Goal: Task Accomplishment & Management: Manage account settings

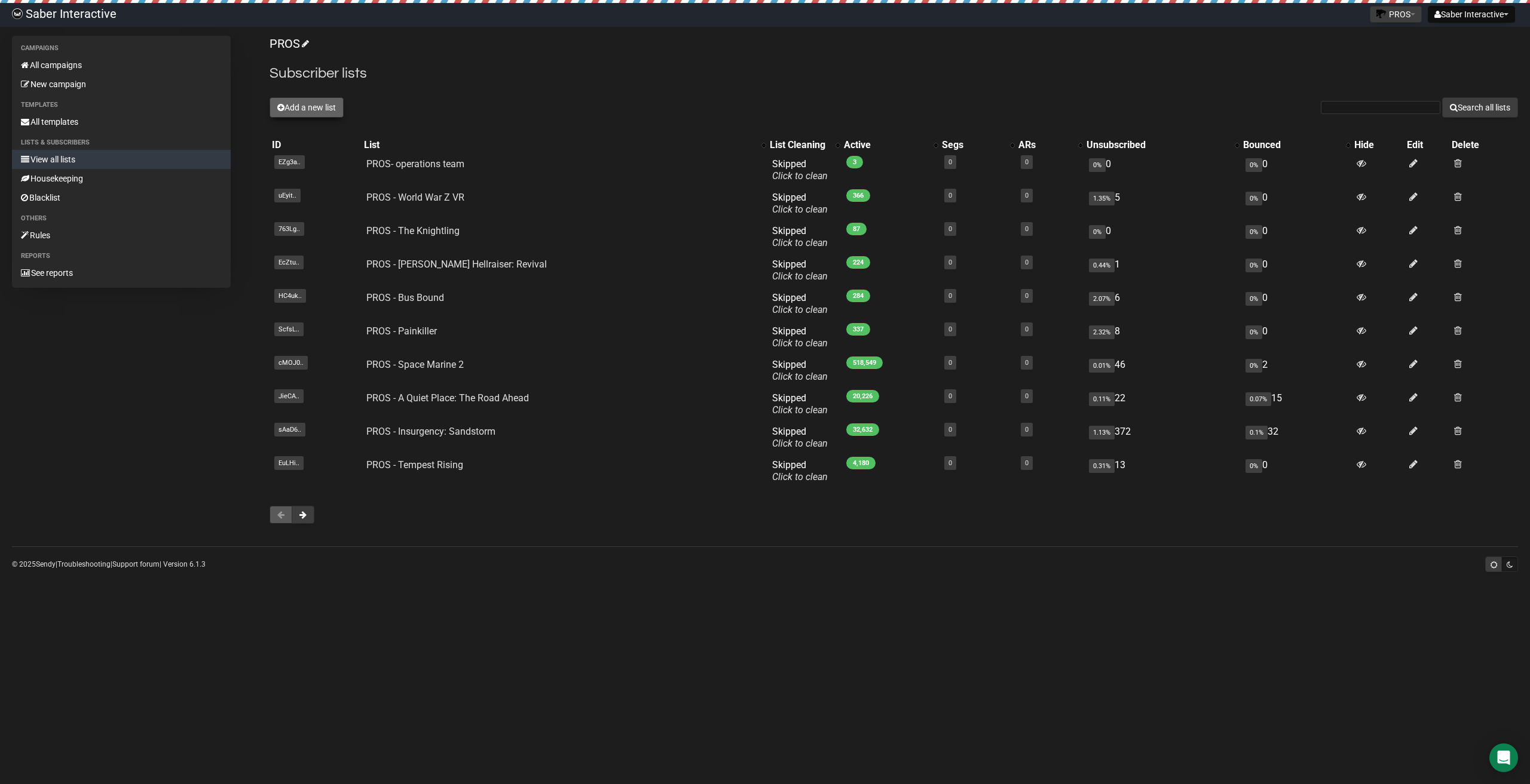
click at [316, 108] on button "Add a new list" at bounding box center [306, 107] width 74 height 20
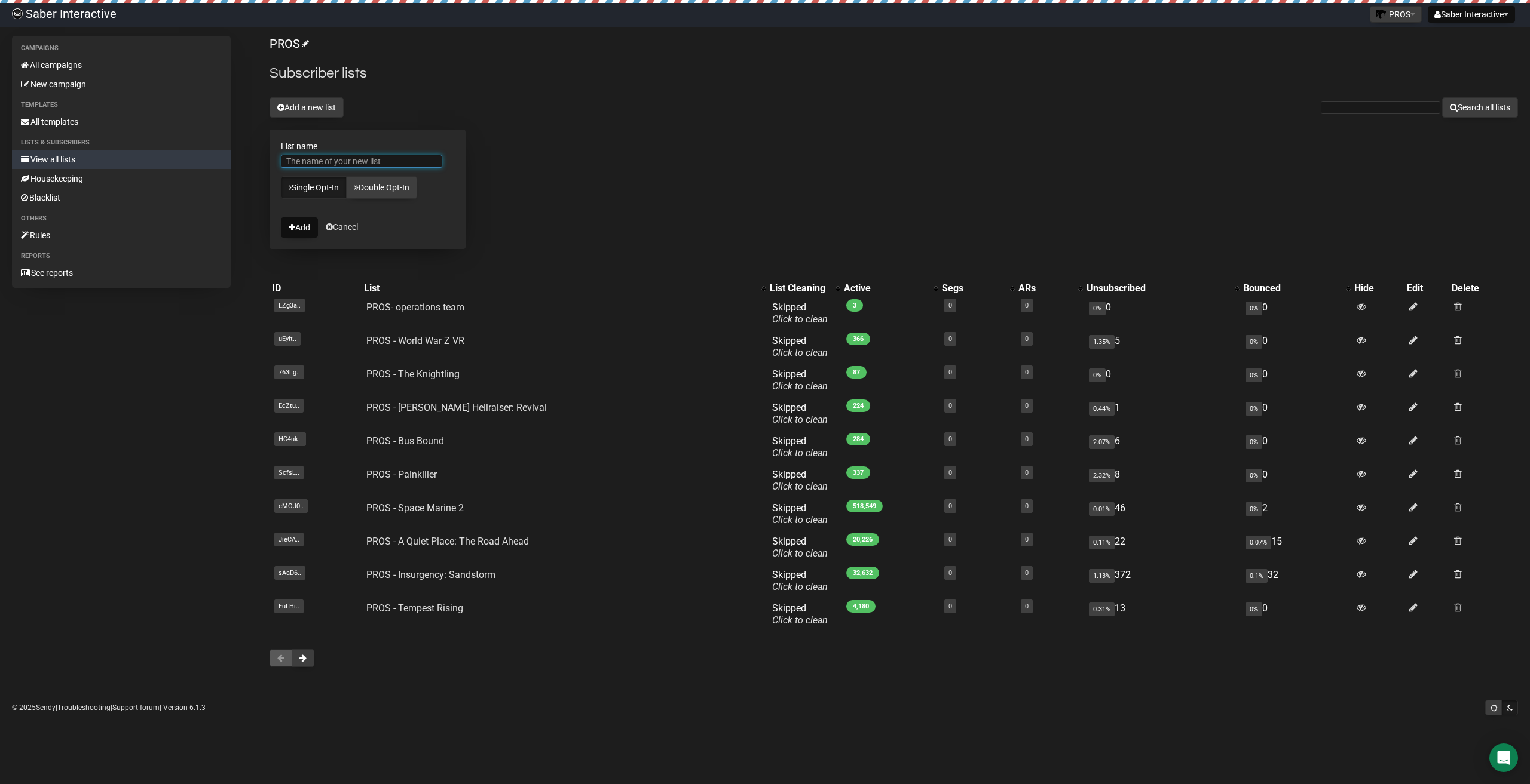
click at [323, 158] on input "List name" at bounding box center [361, 161] width 161 height 13
paste input "PROS - Docked"
click at [286, 161] on input "PROS - Docked" at bounding box center [361, 161] width 161 height 13
click at [360, 160] on input "PROS - Docked" at bounding box center [361, 161] width 161 height 13
type input "PROS - Docked"
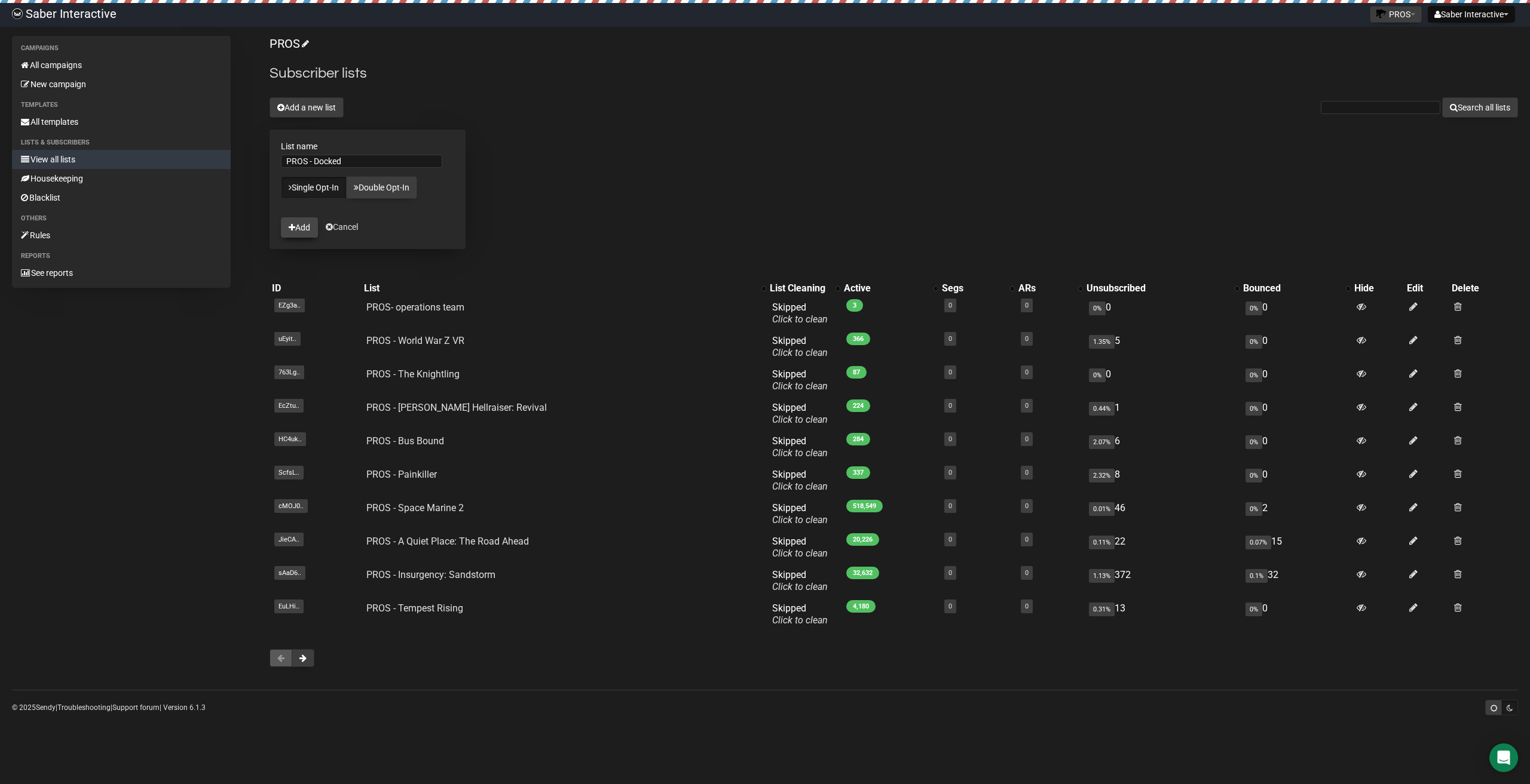
click at [301, 230] on button "Add" at bounding box center [299, 227] width 37 height 20
